Goal: Task Accomplishment & Management: Use online tool/utility

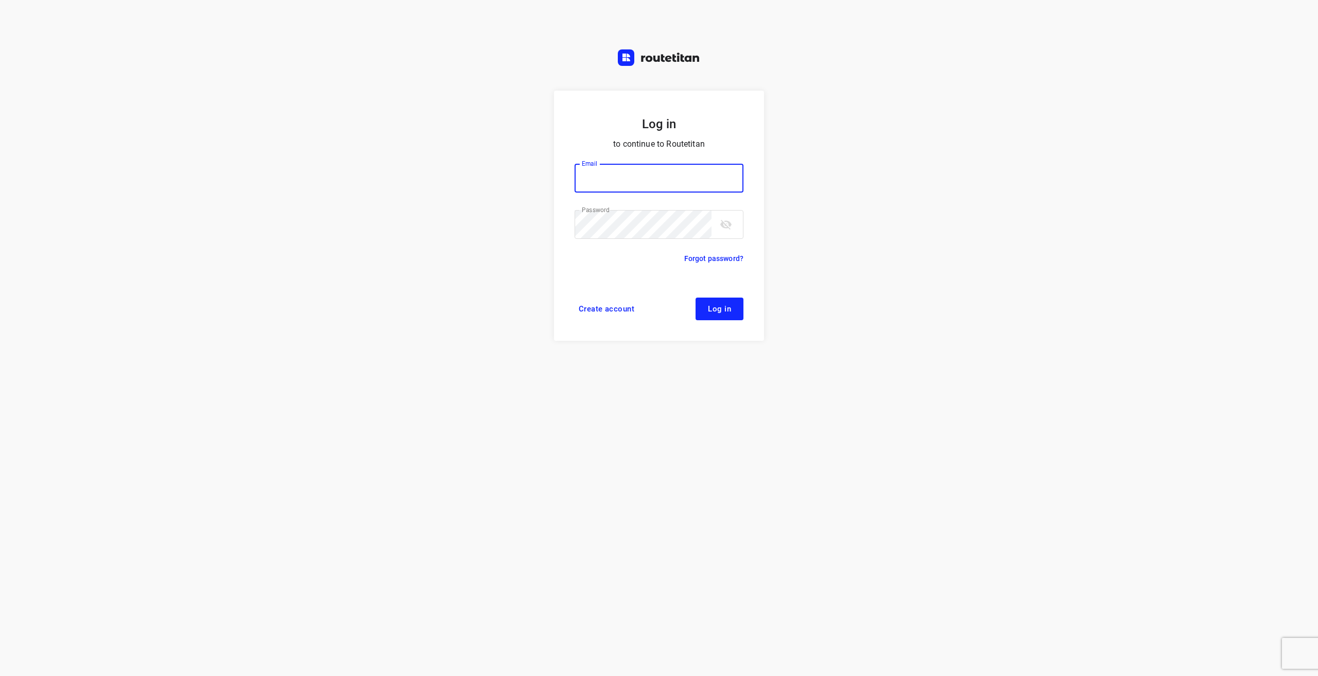
type input "info@tasboomkwekerij.nl"
click at [722, 310] on span "Log in" at bounding box center [719, 309] width 23 height 8
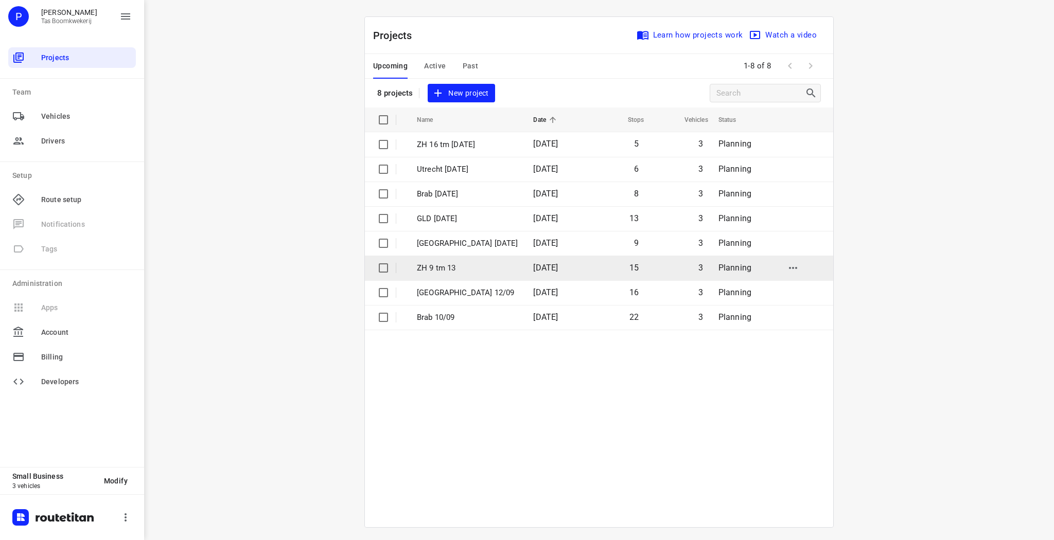
click at [451, 263] on p "ZH 9 tm 13" at bounding box center [467, 268] width 101 height 12
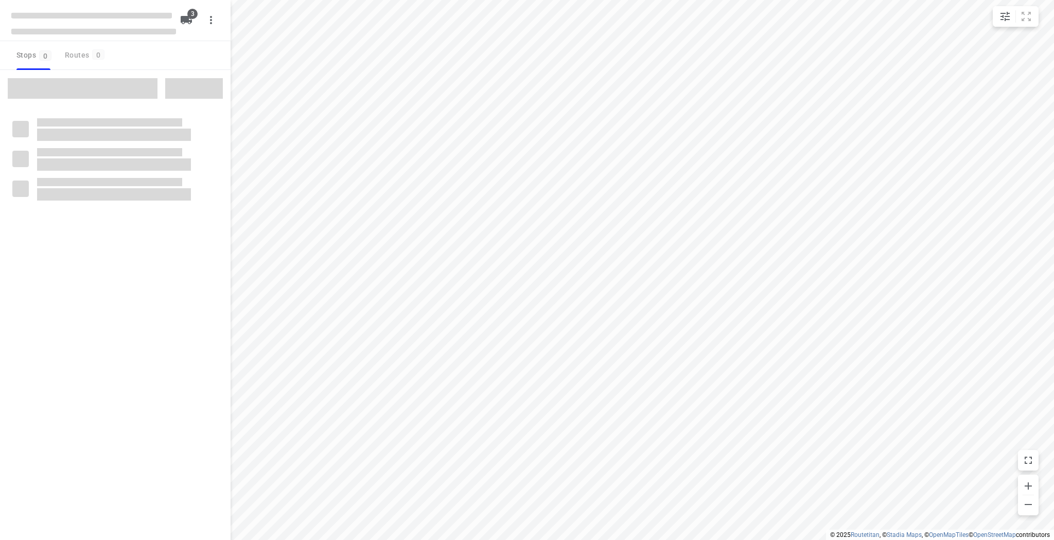
type input "distance"
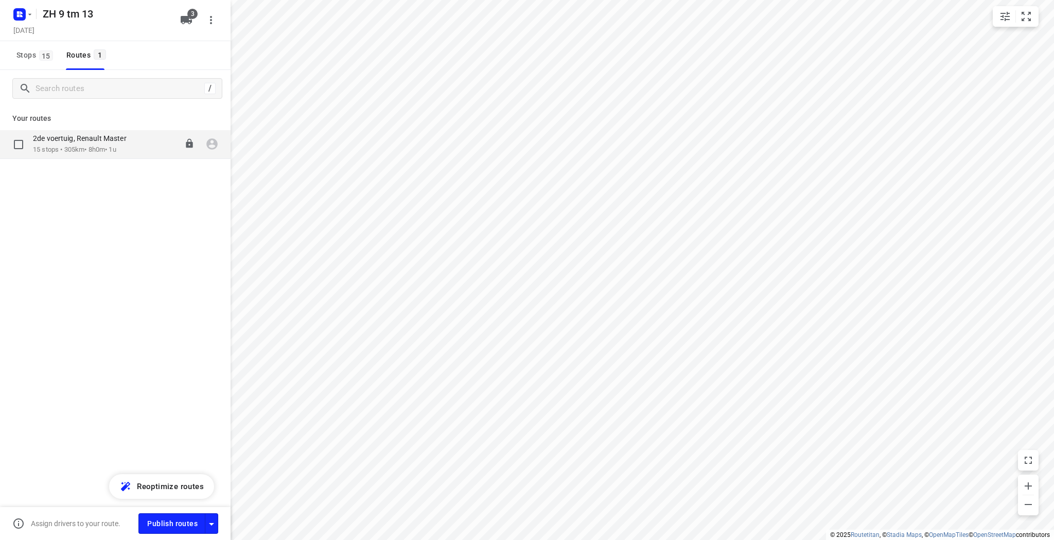
click at [62, 146] on p "15 stops • 305km • 8h0m • 1u" at bounding box center [85, 150] width 104 height 10
